Goal: Task Accomplishment & Management: Manage account settings

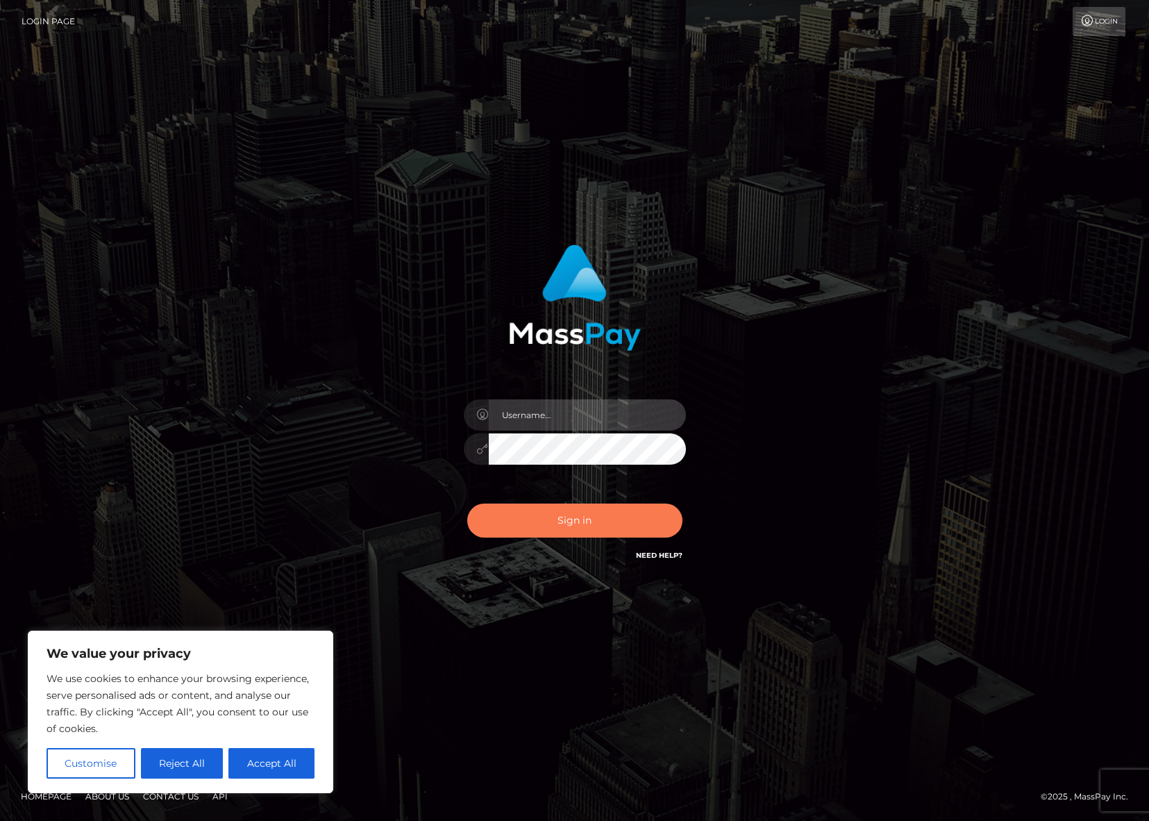
type input "Shany.Luminary"
click at [547, 522] on button "Sign in" at bounding box center [574, 520] width 215 height 34
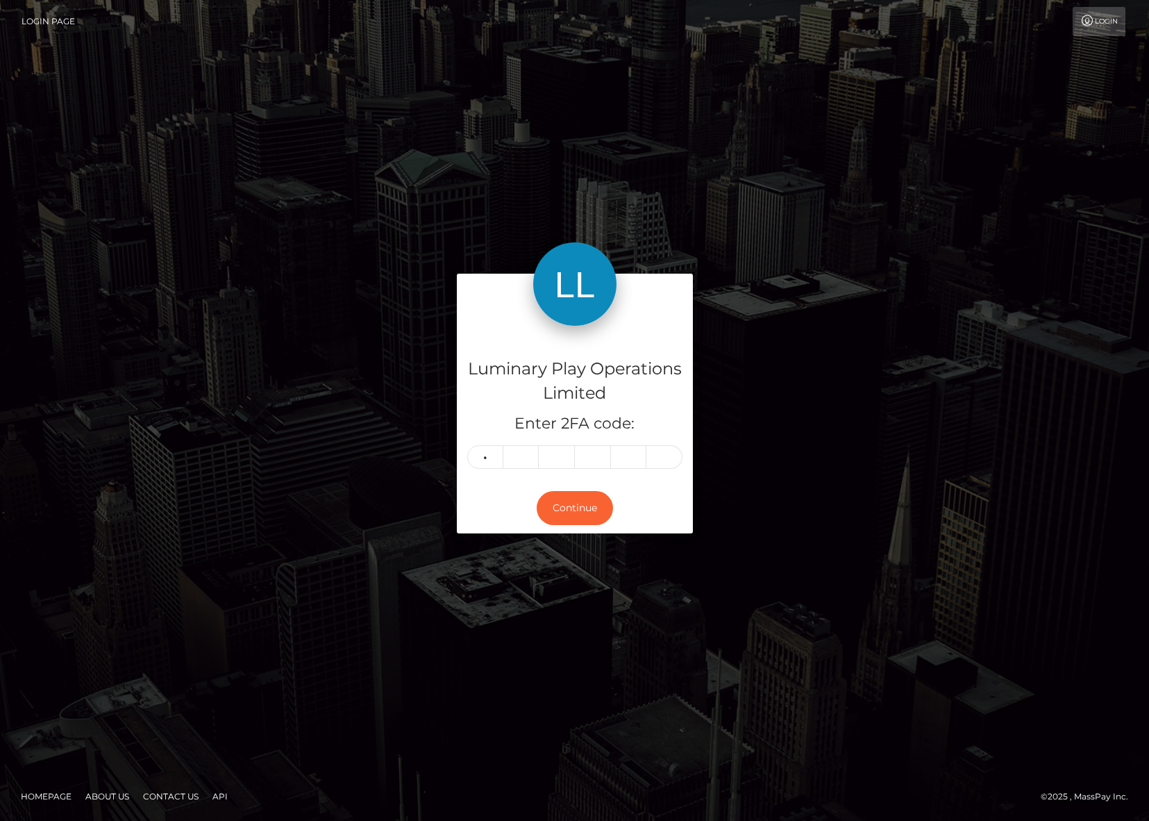
type input "6"
type input "7"
type input "1"
type input "0"
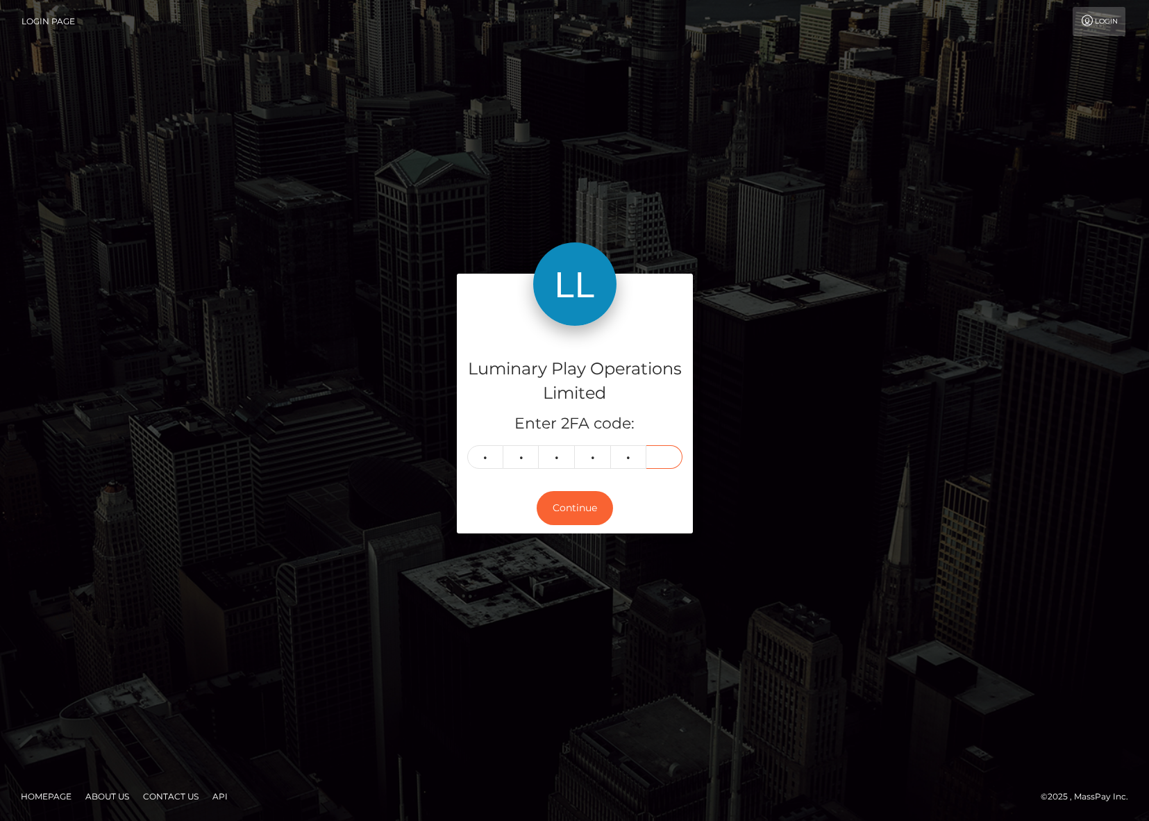
type input "9"
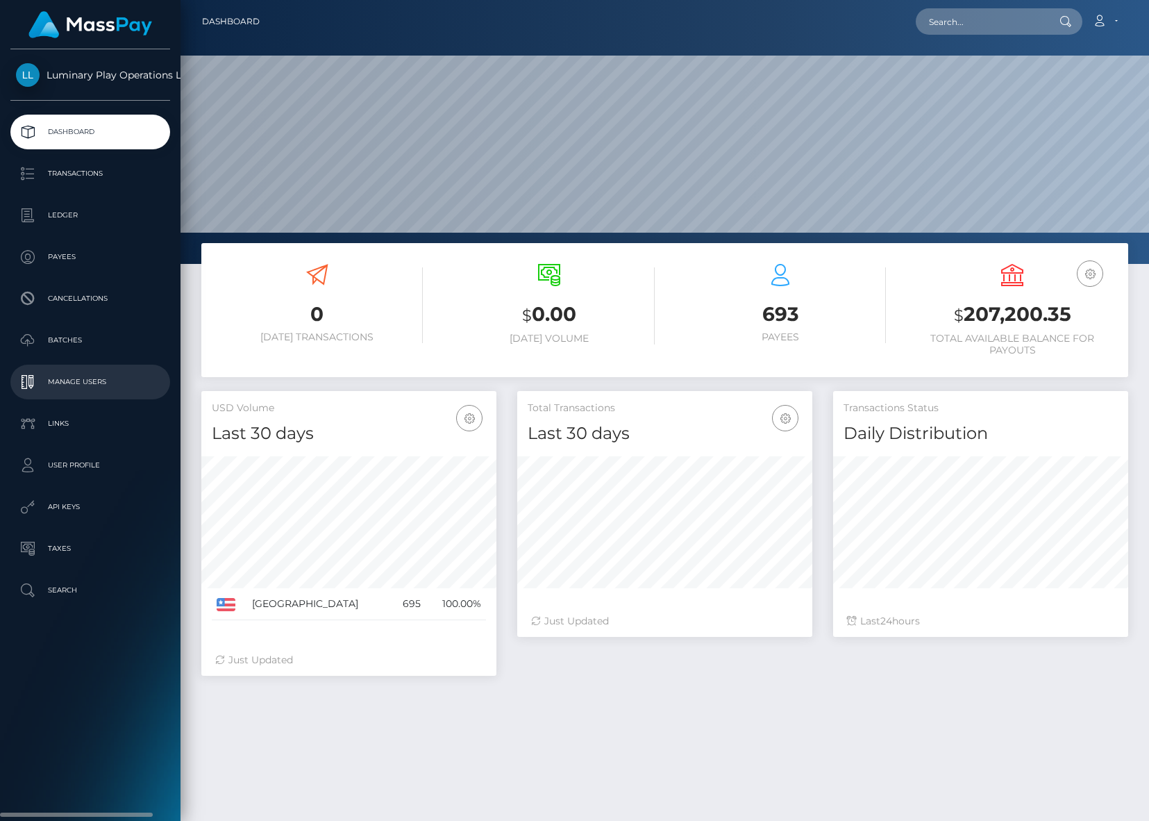
scroll to position [247, 295]
click at [69, 197] on ul "Dashboard Transactions Ledger Payees Cancellations Batches Links" at bounding box center [90, 361] width 181 height 493
click at [62, 208] on p "Ledger" at bounding box center [90, 215] width 149 height 21
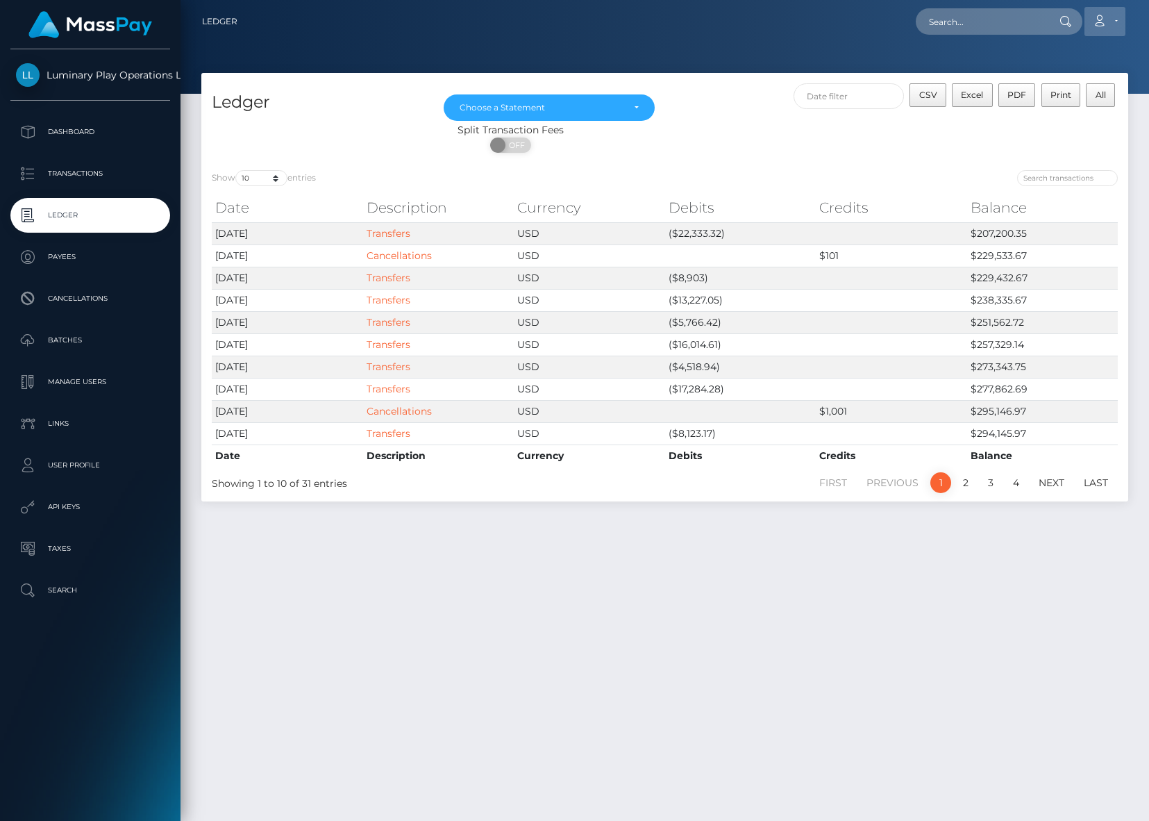
click at [1103, 23] on icon at bounding box center [1099, 20] width 15 height 11
click at [1044, 84] on link "Logout" at bounding box center [1072, 89] width 111 height 26
